Goal: Task Accomplishment & Management: Use online tool/utility

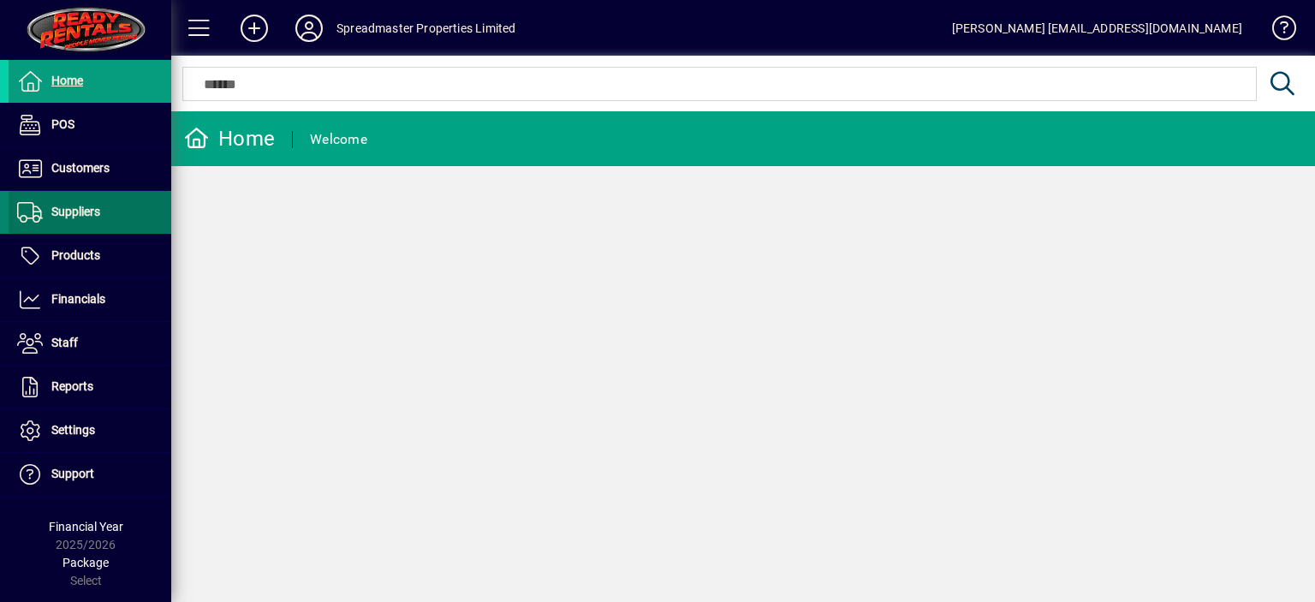
click at [86, 209] on span "Suppliers" at bounding box center [75, 212] width 49 height 14
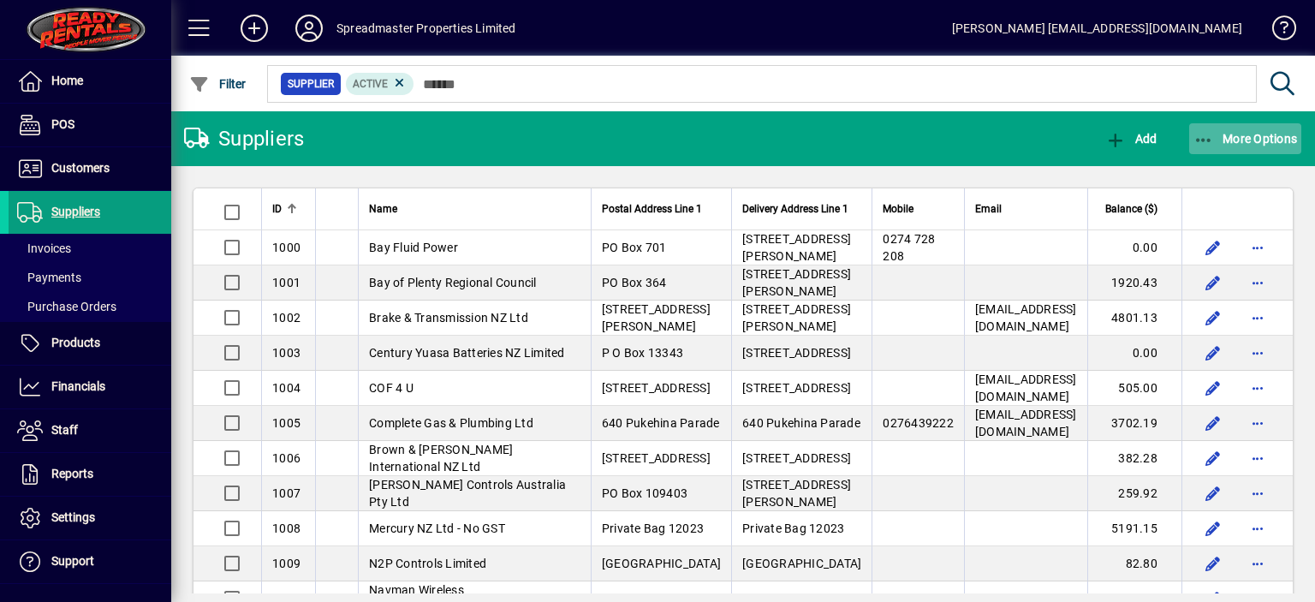
click at [1237, 140] on span "More Options" at bounding box center [1246, 139] width 104 height 14
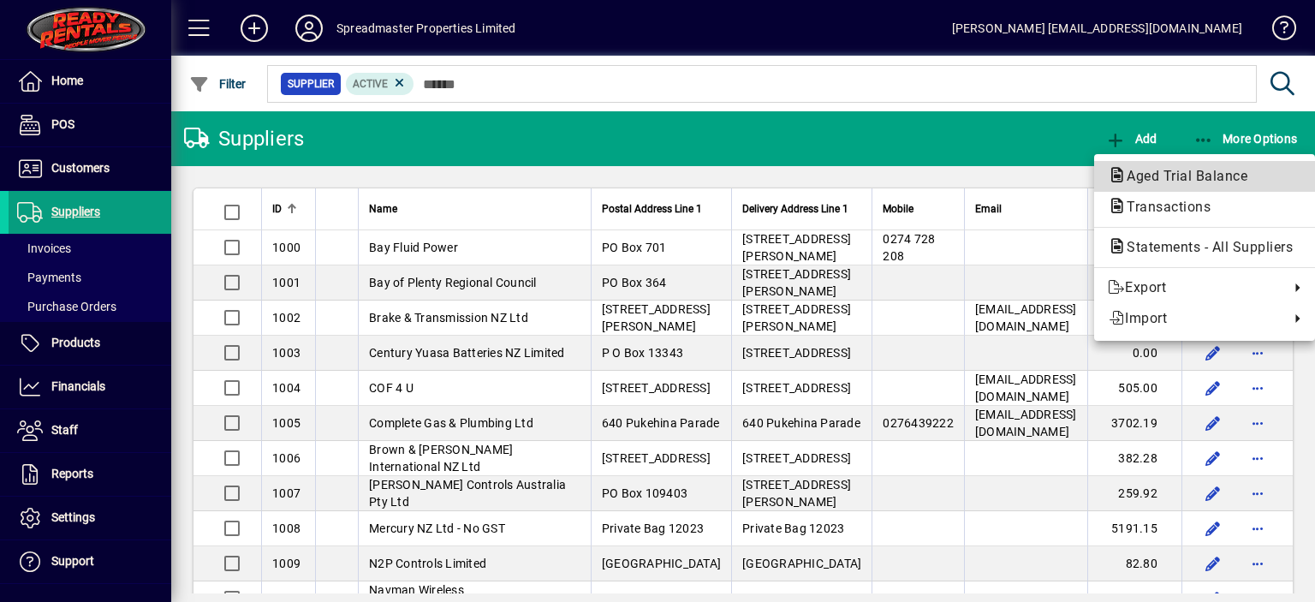
click at [1135, 172] on span "Aged Trial Balance" at bounding box center [1182, 176] width 148 height 16
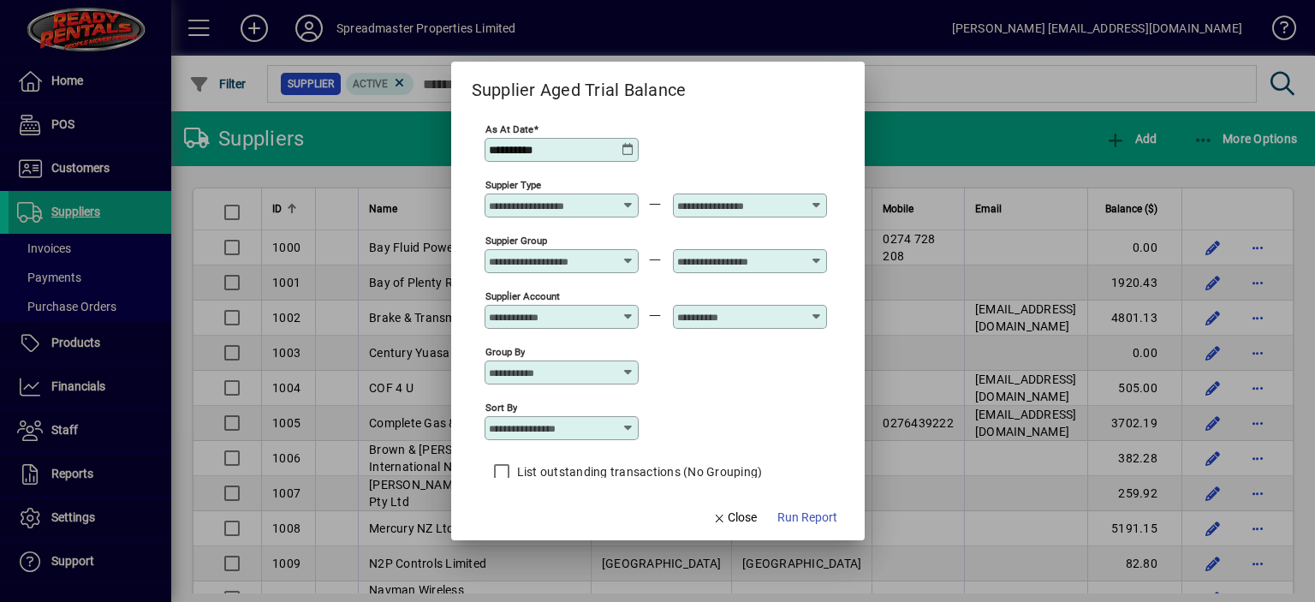
scroll to position [15, 0]
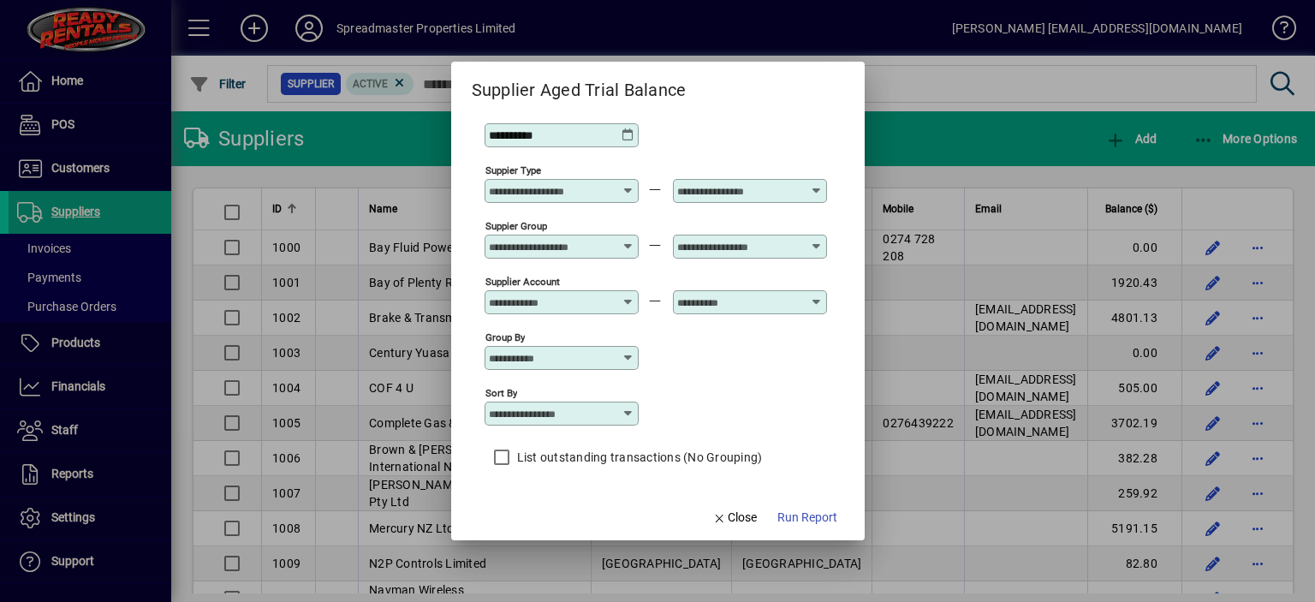
click at [627, 412] on icon at bounding box center [629, 414] width 14 height 14
click at [558, 497] on div "Supplier Name" at bounding box center [539, 498] width 82 height 18
type input "**********"
click at [796, 516] on span "Run Report" at bounding box center [808, 518] width 60 height 18
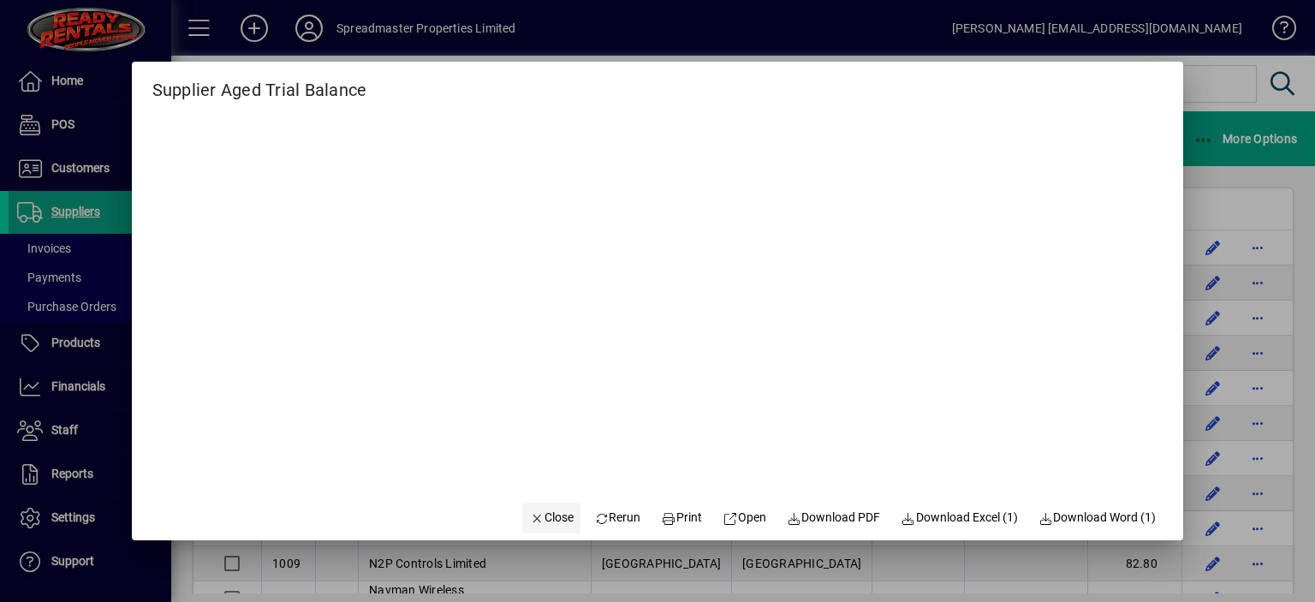
click at [541, 515] on span "Close" at bounding box center [551, 518] width 45 height 18
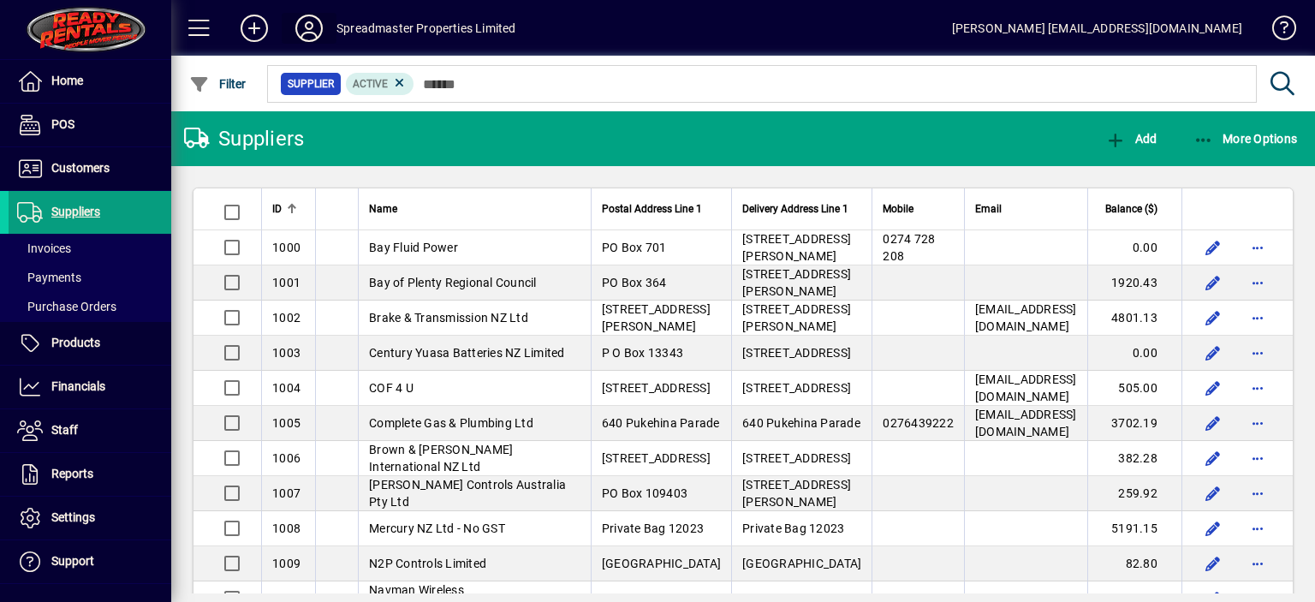
click at [306, 30] on icon at bounding box center [309, 28] width 34 height 27
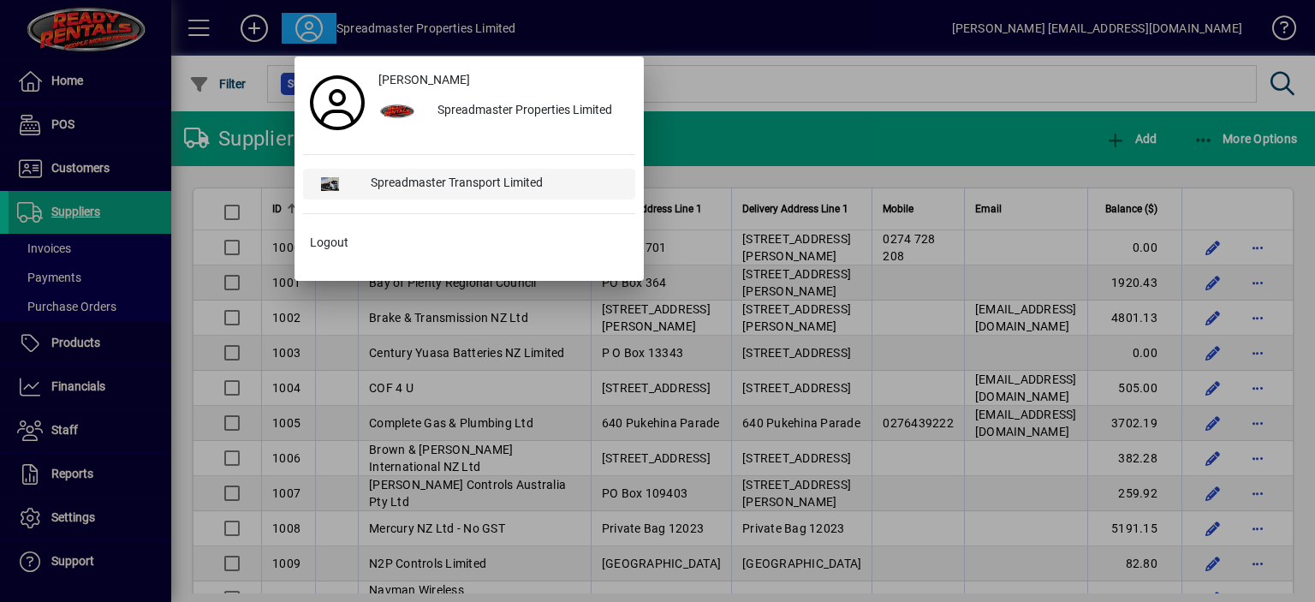
click at [453, 184] on div "Spreadmaster Transport Limited" at bounding box center [496, 184] width 278 height 31
